Goal: Find specific page/section: Find specific page/section

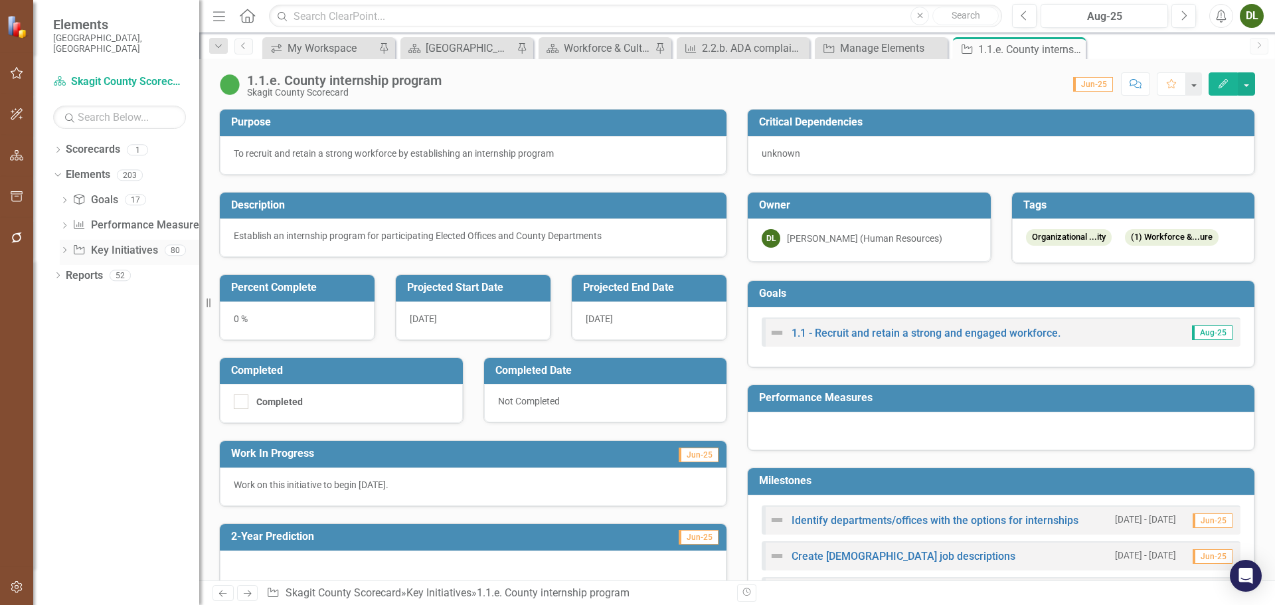
click at [137, 240] on div "Key Initiative Key Initiatives" at bounding box center [114, 251] width 85 height 22
click at [108, 193] on link "Goal Goals" at bounding box center [94, 200] width 45 height 15
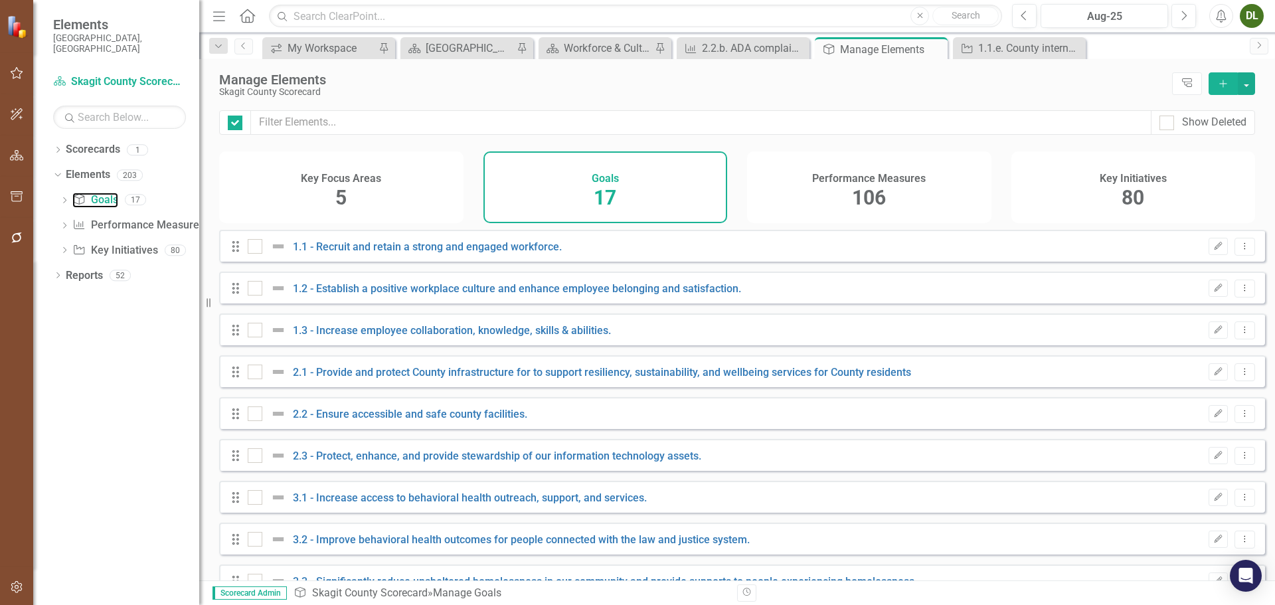
checkbox input "false"
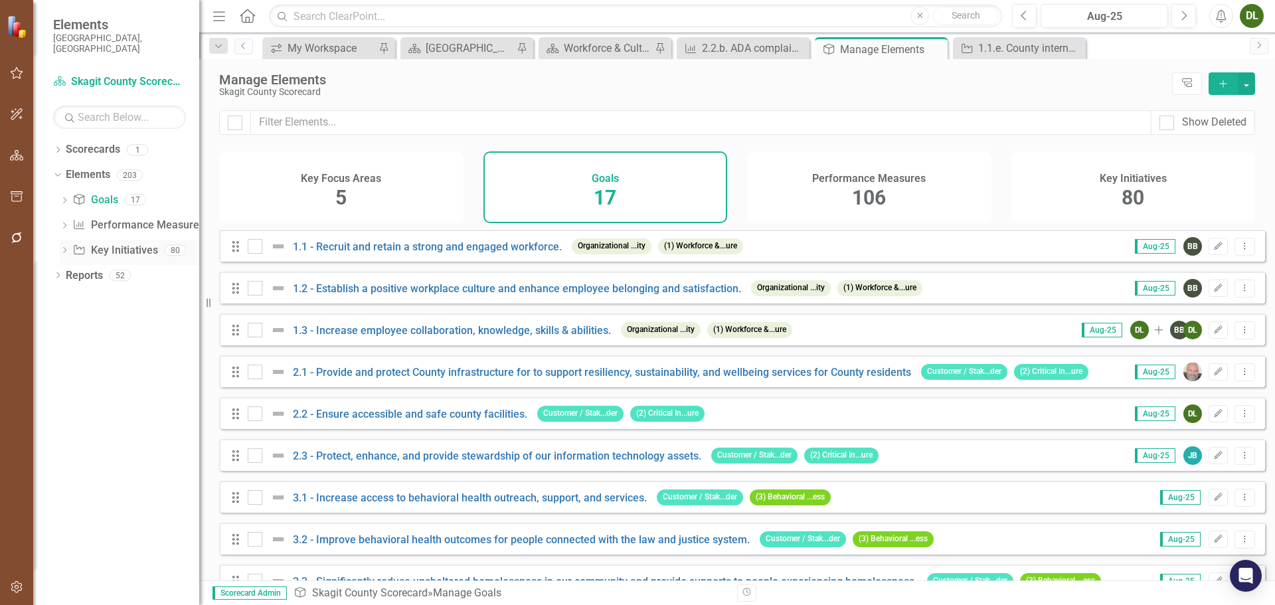
click at [138, 243] on link "Key Initiative Key Initiatives" at bounding box center [114, 250] width 85 height 15
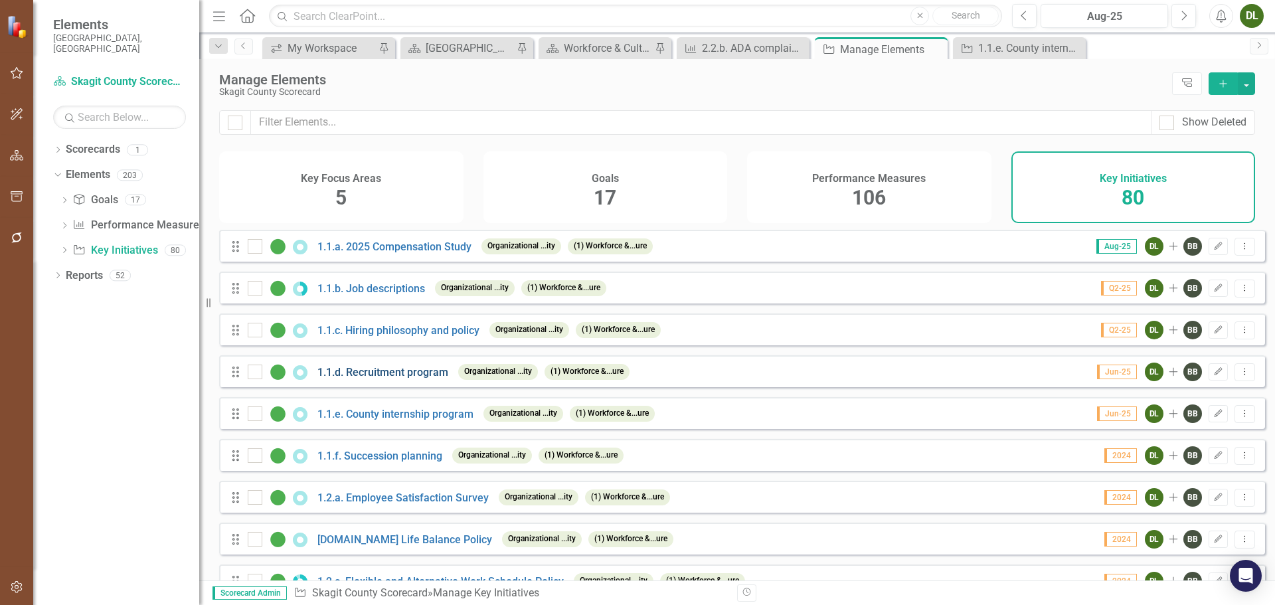
click at [422, 379] on link "1.1.d. Recruitment program" at bounding box center [383, 372] width 131 height 13
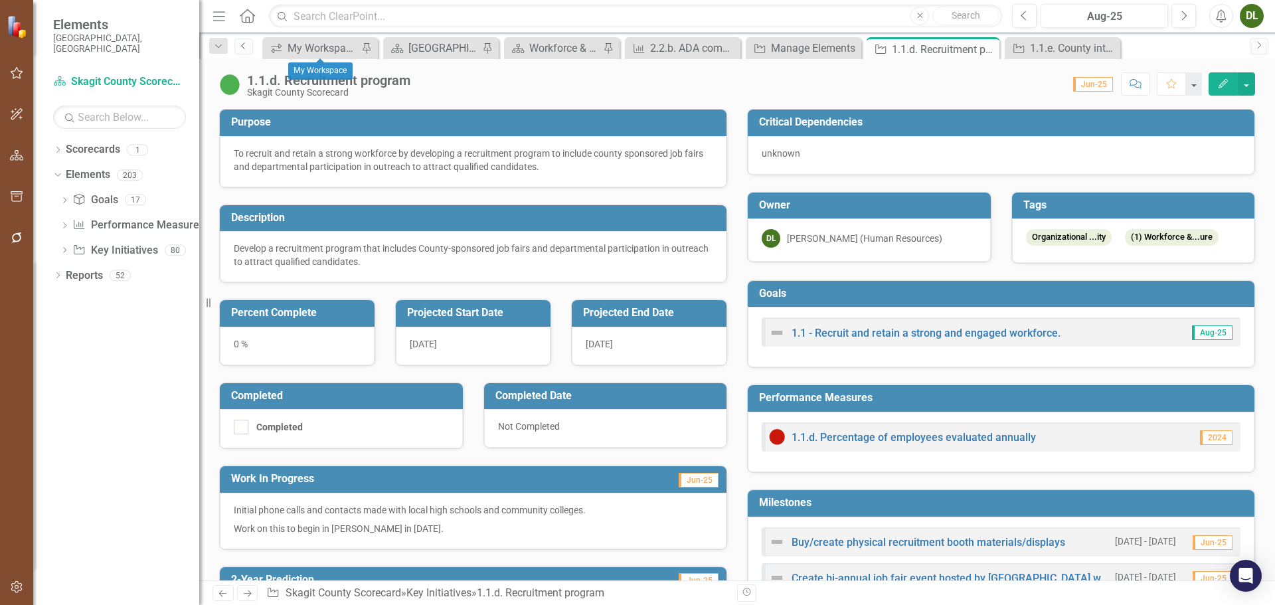
click at [244, 41] on link "Previous" at bounding box center [243, 47] width 19 height 16
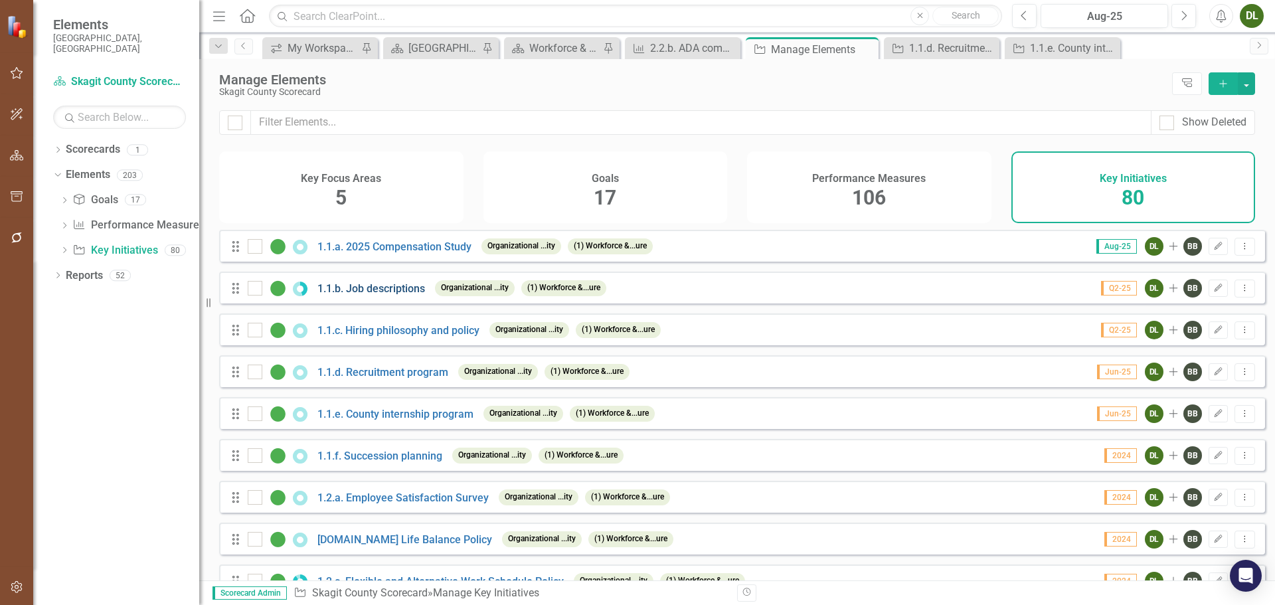
click at [397, 295] on link "1.1.b. Job descriptions" at bounding box center [372, 288] width 108 height 13
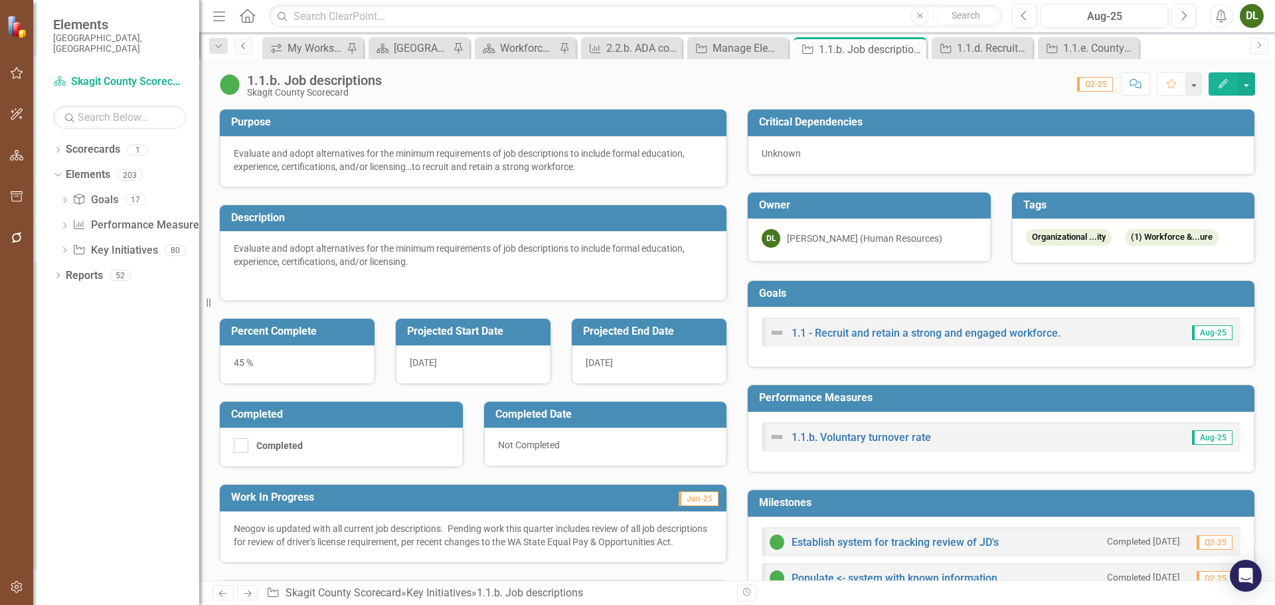
click at [250, 46] on link "Previous" at bounding box center [243, 47] width 19 height 16
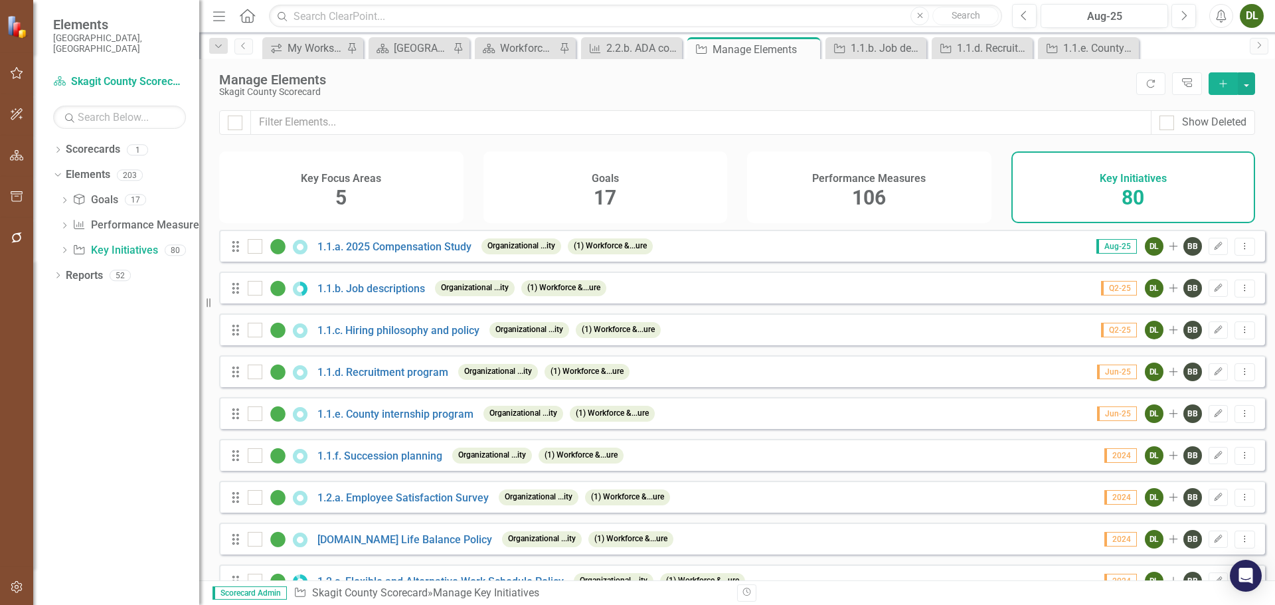
checkbox input "false"
